Goal: Task Accomplishment & Management: Use online tool/utility

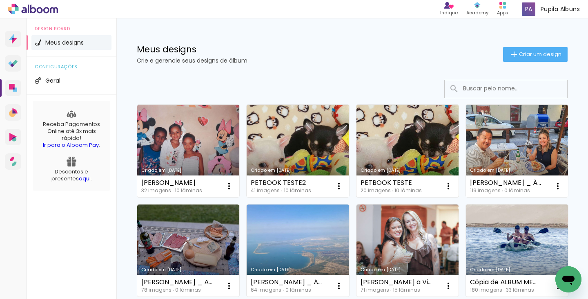
click at [410, 151] on link "Criado em [DATE]" at bounding box center [408, 151] width 102 height 92
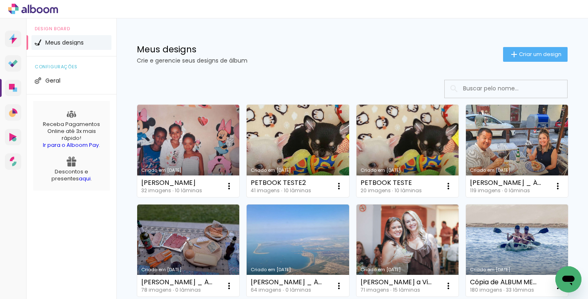
click at [286, 126] on link "Criado em [DATE]" at bounding box center [298, 151] width 102 height 92
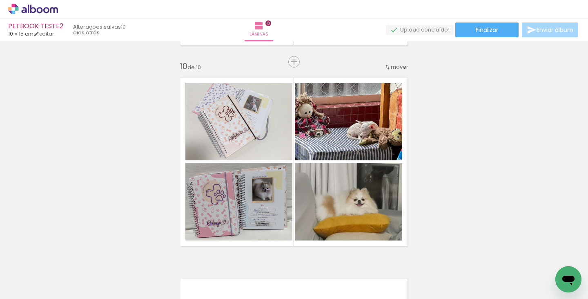
scroll to position [1778, 0]
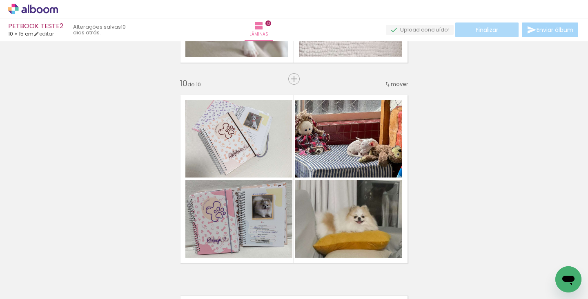
click at [490, 34] on paper-button "Finalizar" at bounding box center [487, 29] width 63 height 15
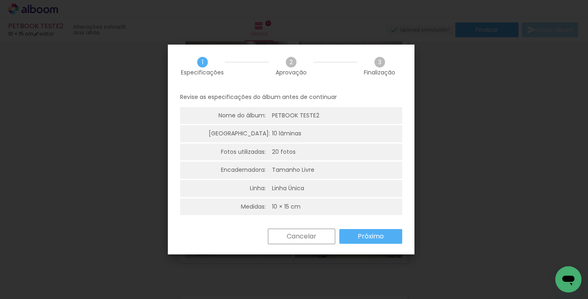
click at [0, 0] on slot "Próximo" at bounding box center [0, 0] width 0 height 0
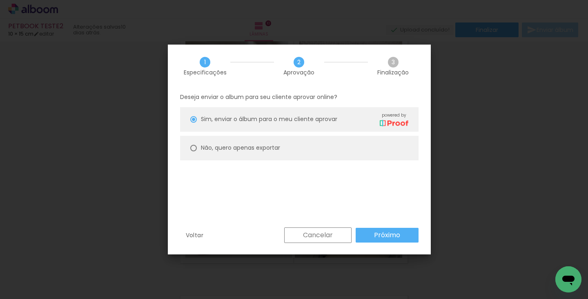
click at [0, 0] on slot "Não, quero apenas exportar" at bounding box center [0, 0] width 0 height 0
type paper-radio-button "on"
click at [0, 0] on slot "Próximo" at bounding box center [0, 0] width 0 height 0
type input "Alta, 300 DPI"
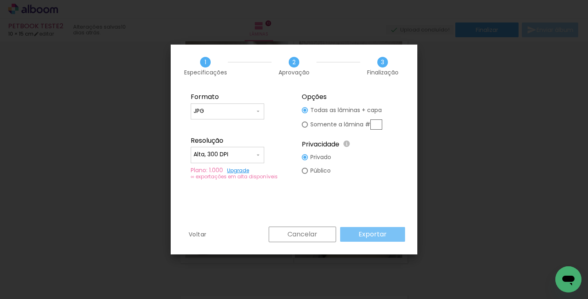
click at [0, 0] on slot "Exportar" at bounding box center [0, 0] width 0 height 0
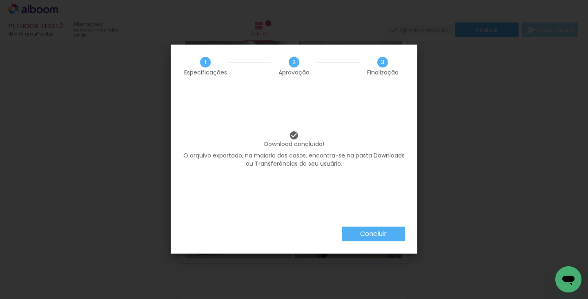
click at [0, 0] on slot "Concluir" at bounding box center [0, 0] width 0 height 0
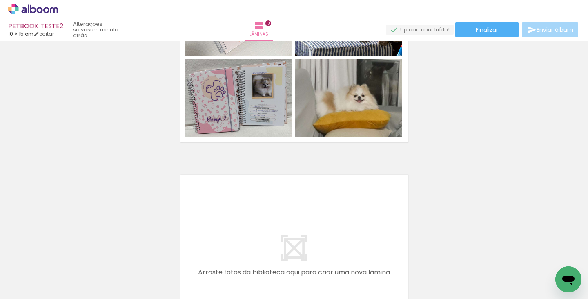
scroll to position [1932, 0]
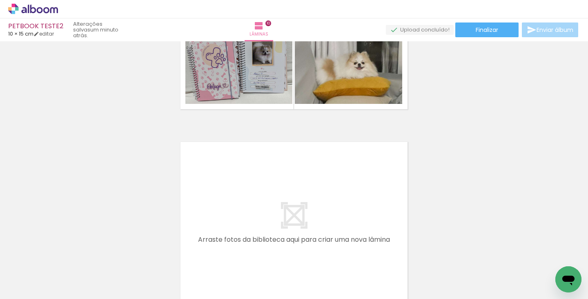
click at [35, 9] on icon at bounding box center [33, 8] width 6 height 9
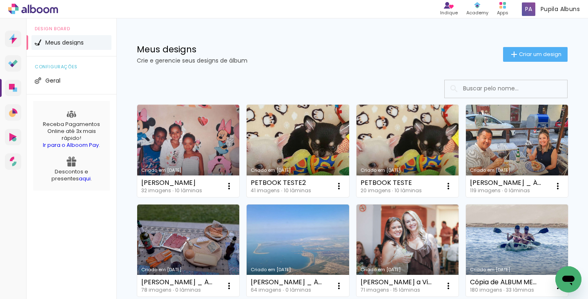
click at [305, 132] on link "Criado em [DATE]" at bounding box center [298, 151] width 102 height 92
click at [316, 159] on link "Criado em [DATE]" at bounding box center [298, 151] width 102 height 92
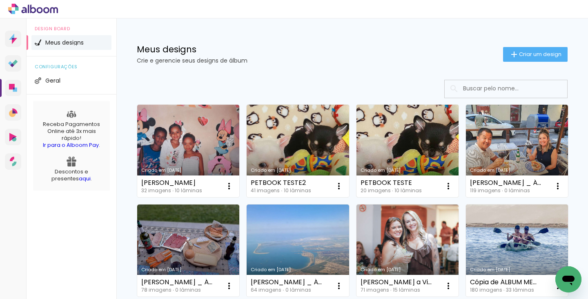
click at [388, 142] on link "Criado em [DATE]" at bounding box center [408, 151] width 102 height 92
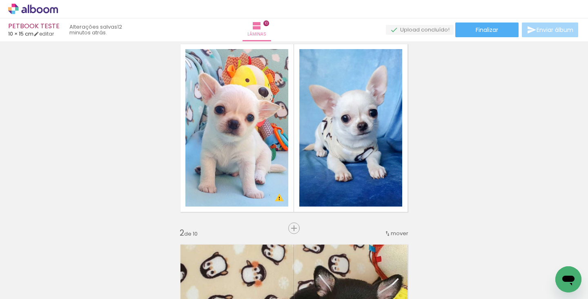
scroll to position [17, 0]
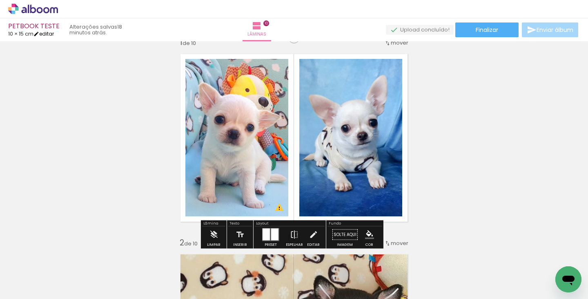
click at [51, 34] on link "editar" at bounding box center [44, 33] width 20 height 7
type input "15"
type input "20"
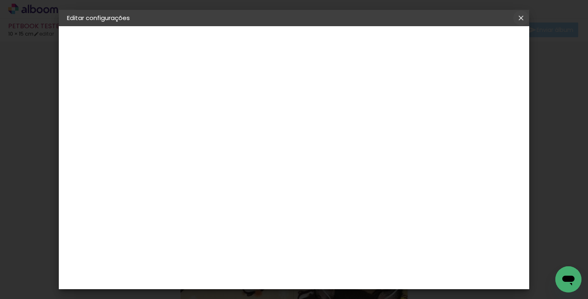
click at [520, 20] on iron-icon at bounding box center [522, 18] width 10 height 8
click at [523, 19] on iron-icon at bounding box center [522, 18] width 10 height 8
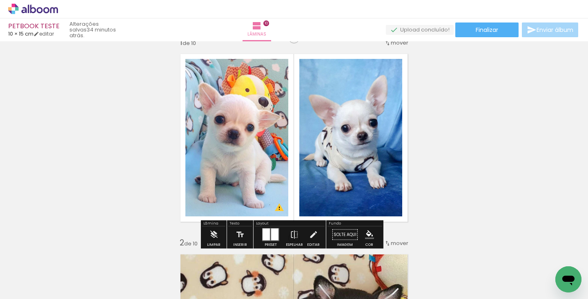
click at [41, 10] on icon at bounding box center [33, 9] width 50 height 11
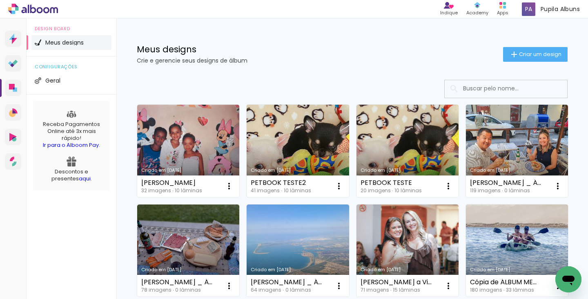
click at [280, 143] on link "Criado em [DATE]" at bounding box center [298, 151] width 102 height 92
